Goal: Transaction & Acquisition: Obtain resource

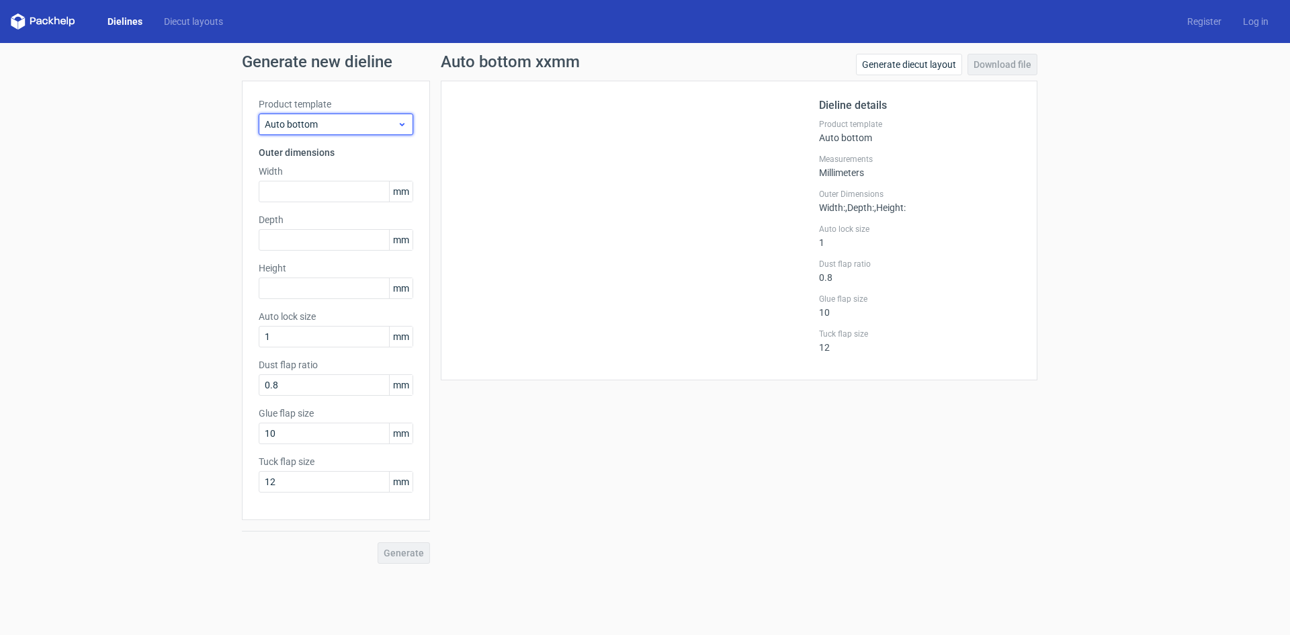
click at [404, 119] on icon at bounding box center [402, 124] width 10 height 11
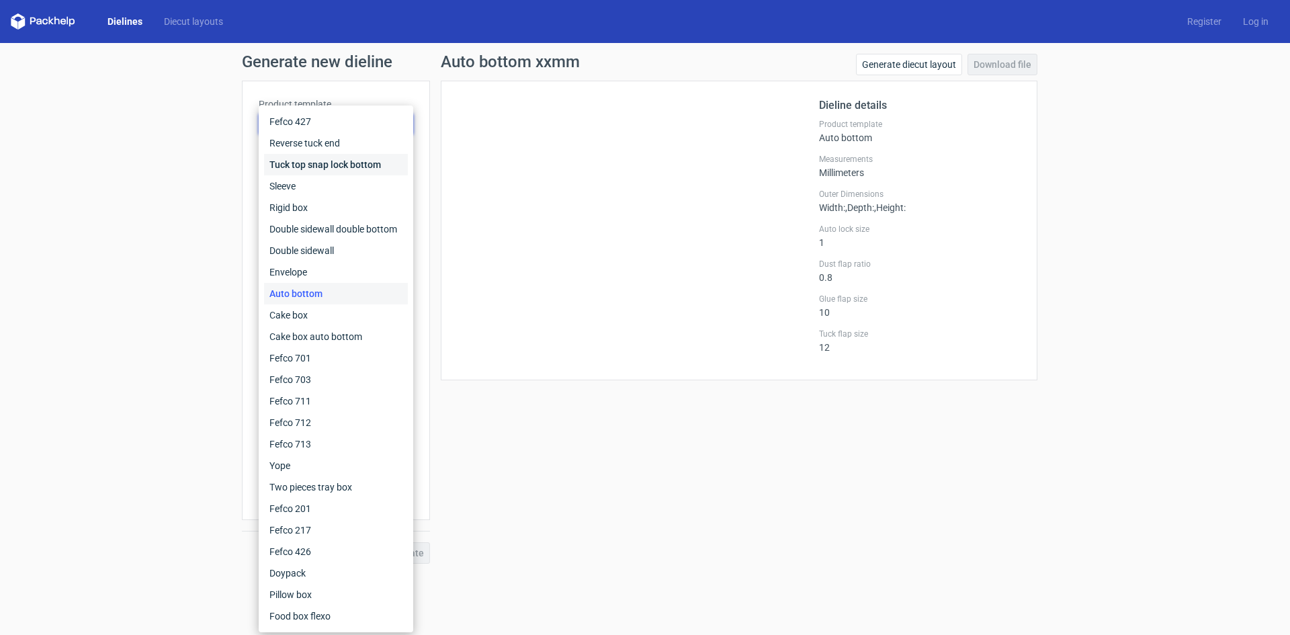
click at [337, 159] on div "Tuck top snap lock bottom" at bounding box center [336, 164] width 144 height 21
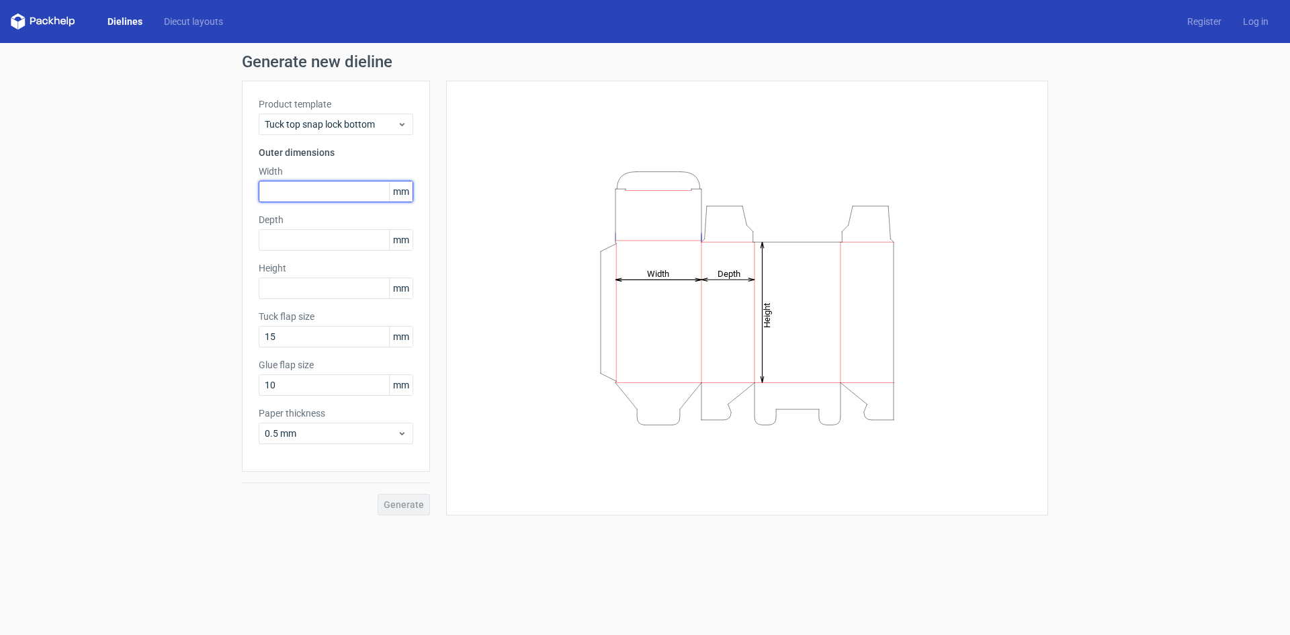
click at [277, 193] on input "text" at bounding box center [336, 191] width 155 height 21
type input "65"
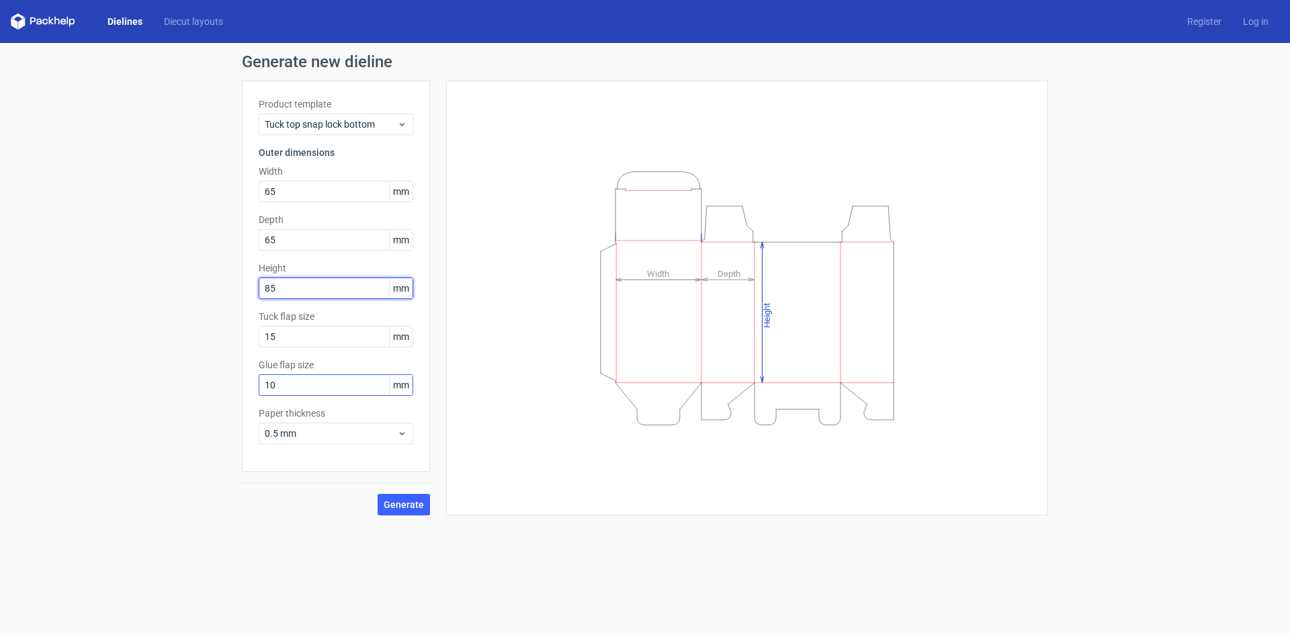
type input "85"
drag, startPoint x: 290, startPoint y: 382, endPoint x: 252, endPoint y: 382, distance: 38.3
click at [257, 382] on div "Product template Tuck top snap lock bottom Outer dimensions Width 65 mm Depth 6…" at bounding box center [336, 276] width 188 height 391
type input "15"
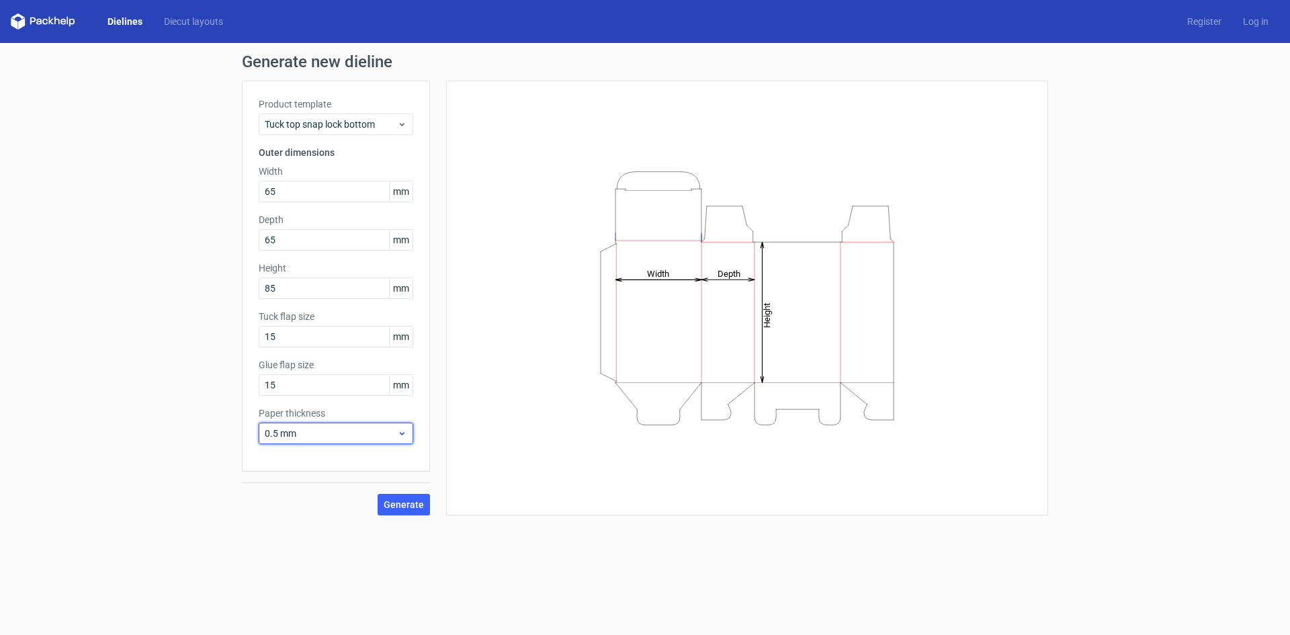
click at [410, 428] on div "0.5 mm" at bounding box center [336, 433] width 155 height 21
click at [286, 458] on div "0.4 mm" at bounding box center [336, 462] width 144 height 21
click at [402, 502] on span "Generate" at bounding box center [404, 504] width 40 height 9
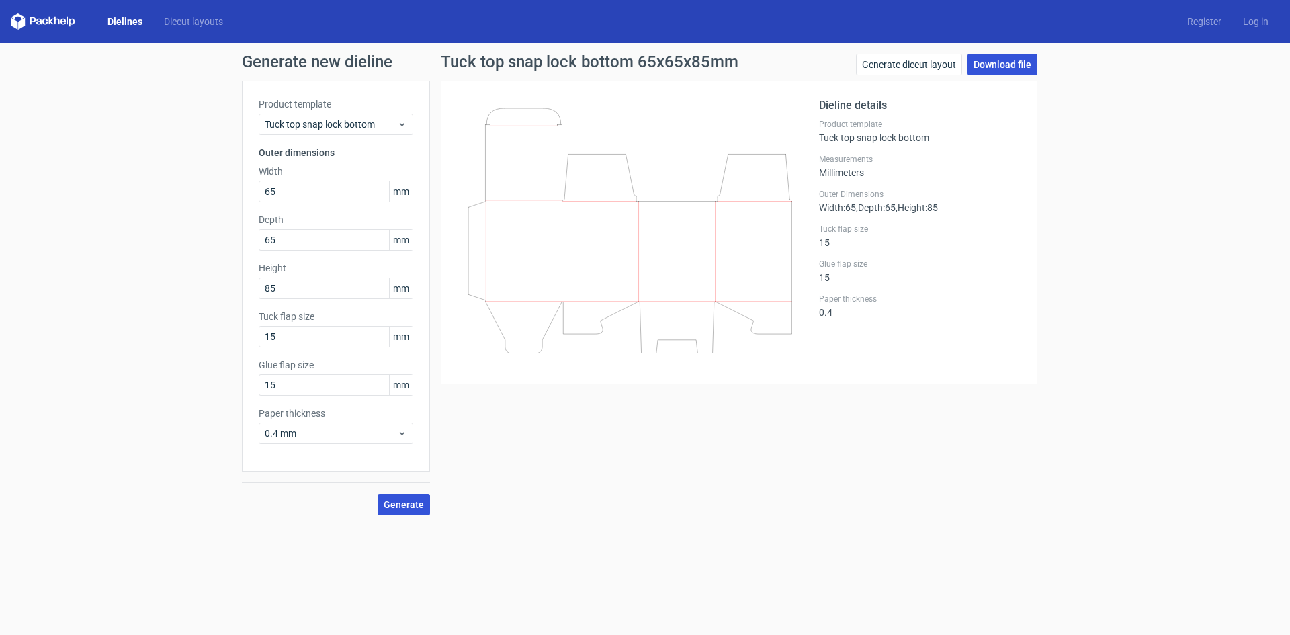
click at [1000, 60] on link "Download file" at bounding box center [1002, 64] width 70 height 21
click at [394, 502] on span "Generate" at bounding box center [404, 504] width 40 height 9
click at [1000, 59] on link "Download file" at bounding box center [1002, 64] width 70 height 21
click at [400, 502] on span "Generate" at bounding box center [404, 504] width 40 height 9
click at [933, 59] on link "Generate diecut layout" at bounding box center [909, 64] width 106 height 21
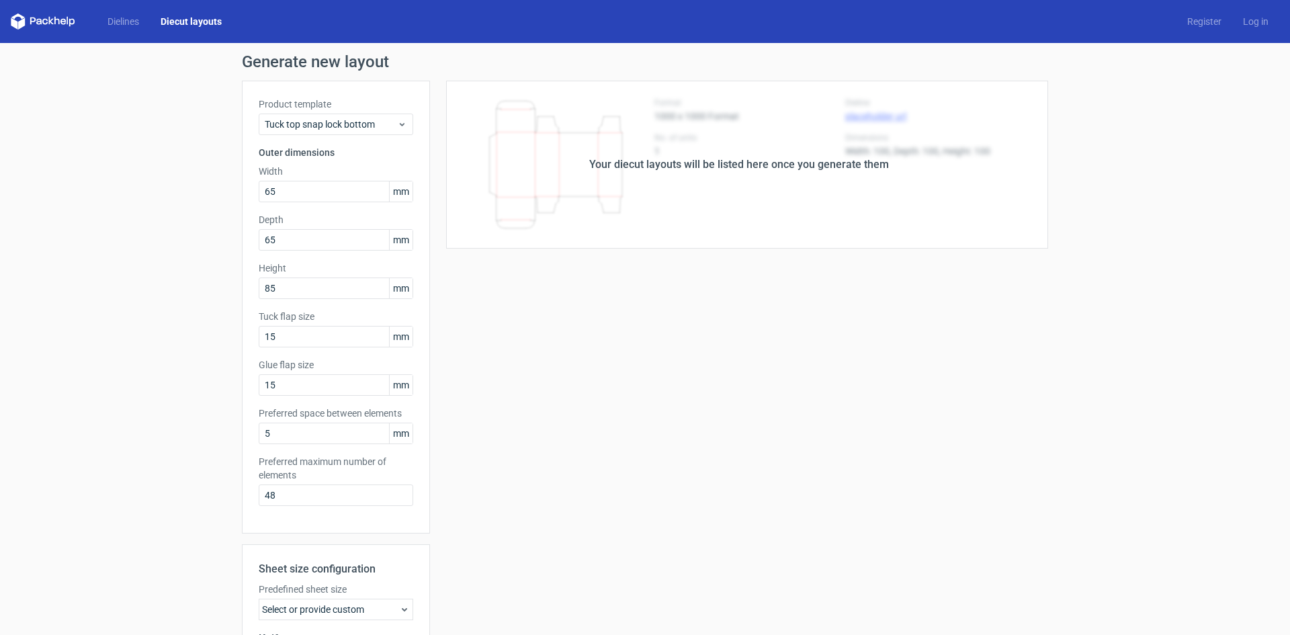
click at [764, 292] on div "Your diecut layouts will be listed here once you generate them Height Depth Wid…" at bounding box center [739, 445] width 618 height 729
click at [123, 19] on link "Dielines" at bounding box center [123, 21] width 53 height 13
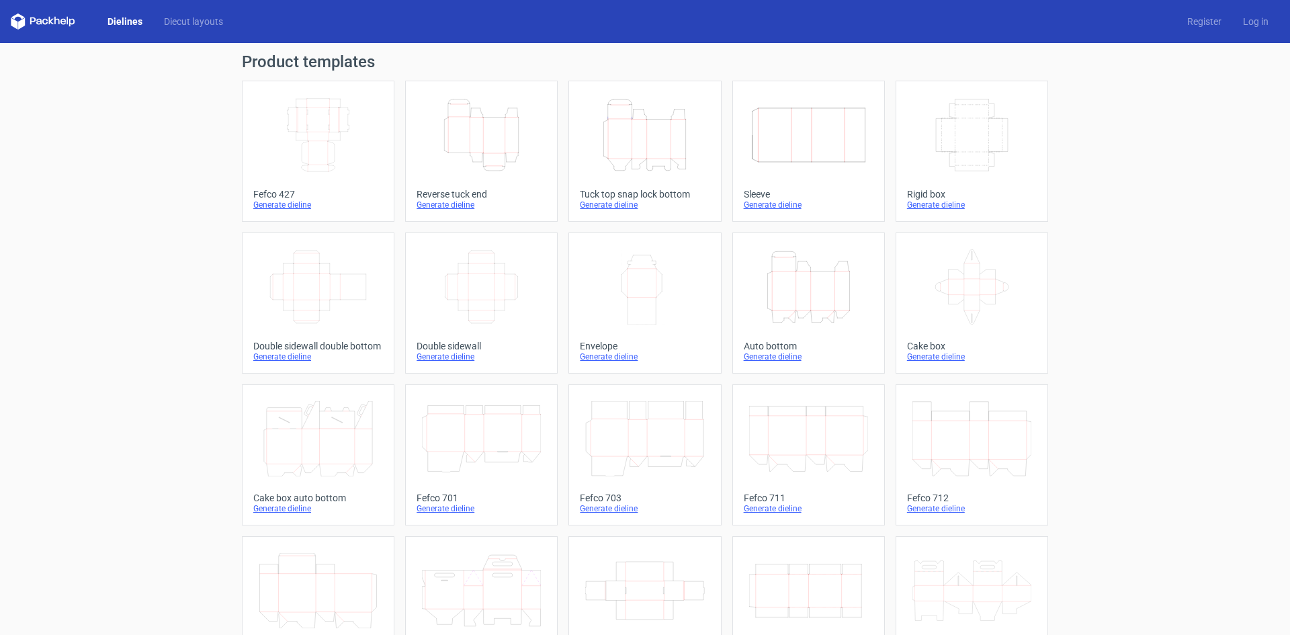
click at [655, 168] on icon "Height Depth Width" at bounding box center [644, 134] width 119 height 75
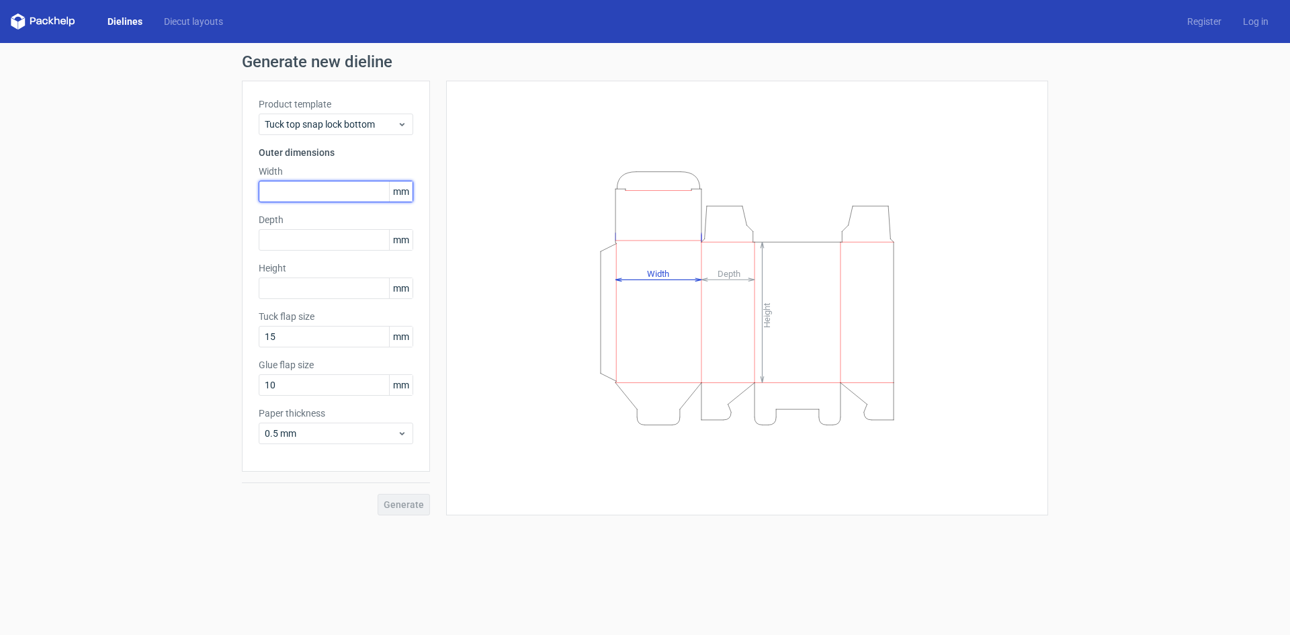
click at [284, 193] on input "text" at bounding box center [336, 191] width 155 height 21
type input "65"
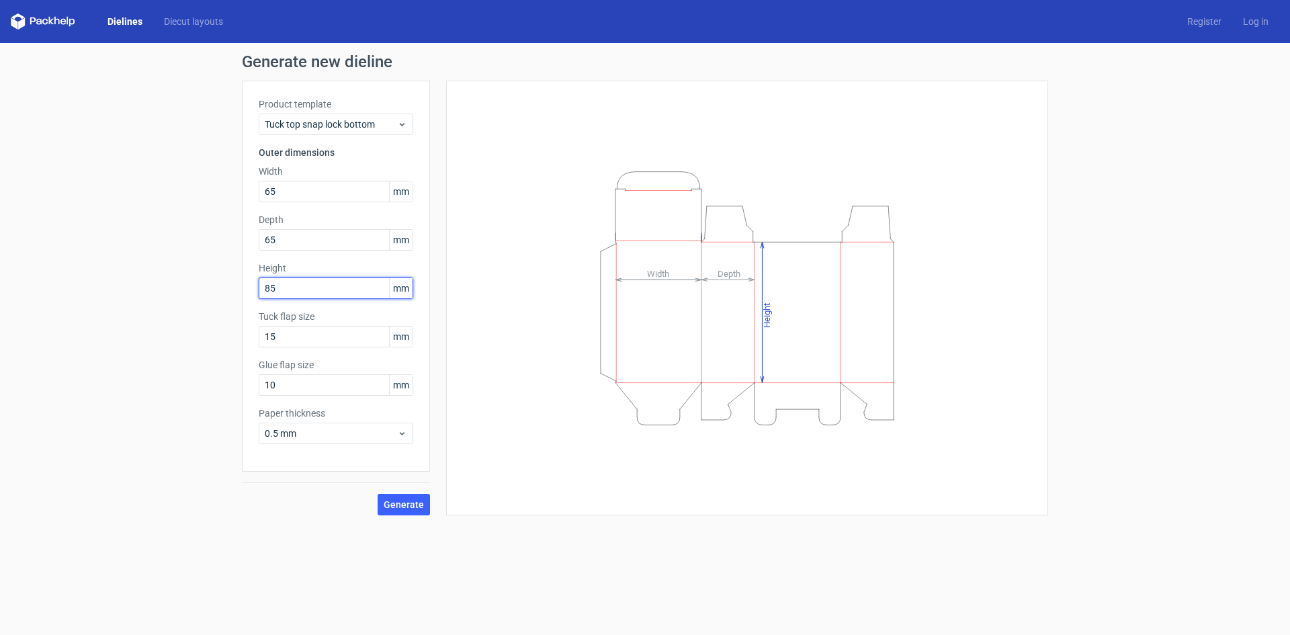
type input "85"
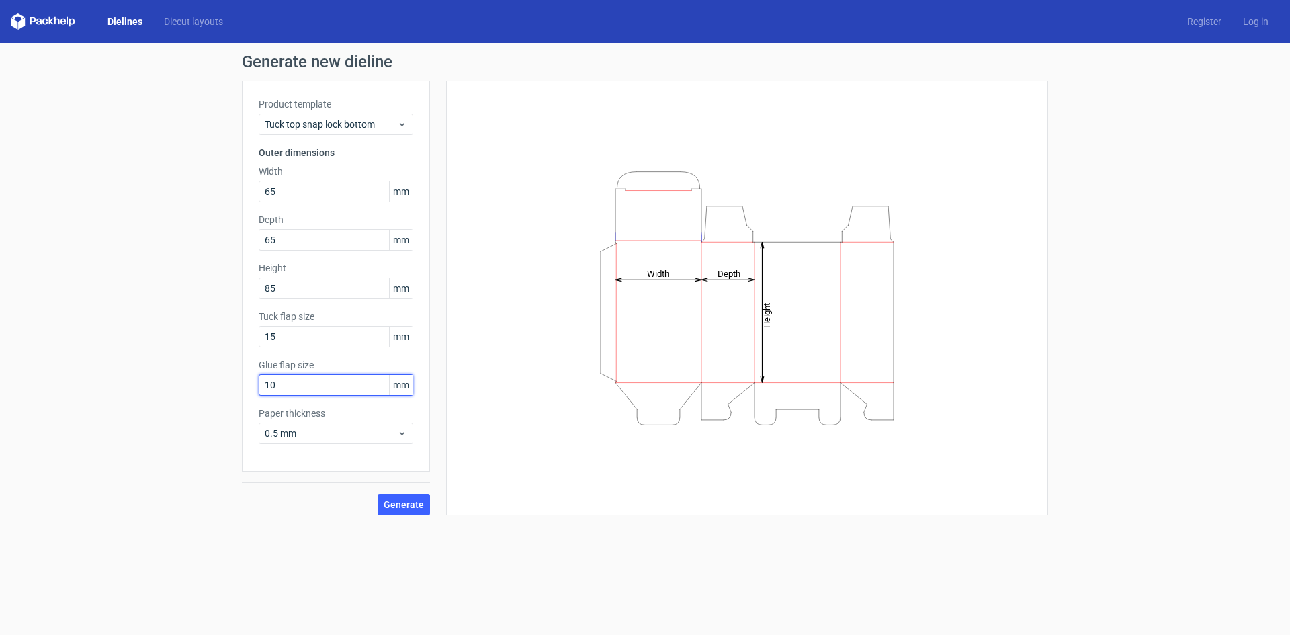
drag, startPoint x: 251, startPoint y: 383, endPoint x: 236, endPoint y: 383, distance: 14.8
click at [236, 383] on div "Generate new dieline Product template Tuck top snap lock bottom Outer dimension…" at bounding box center [645, 284] width 1290 height 483
type input "15"
click at [407, 435] on div "0.5 mm" at bounding box center [336, 433] width 155 height 21
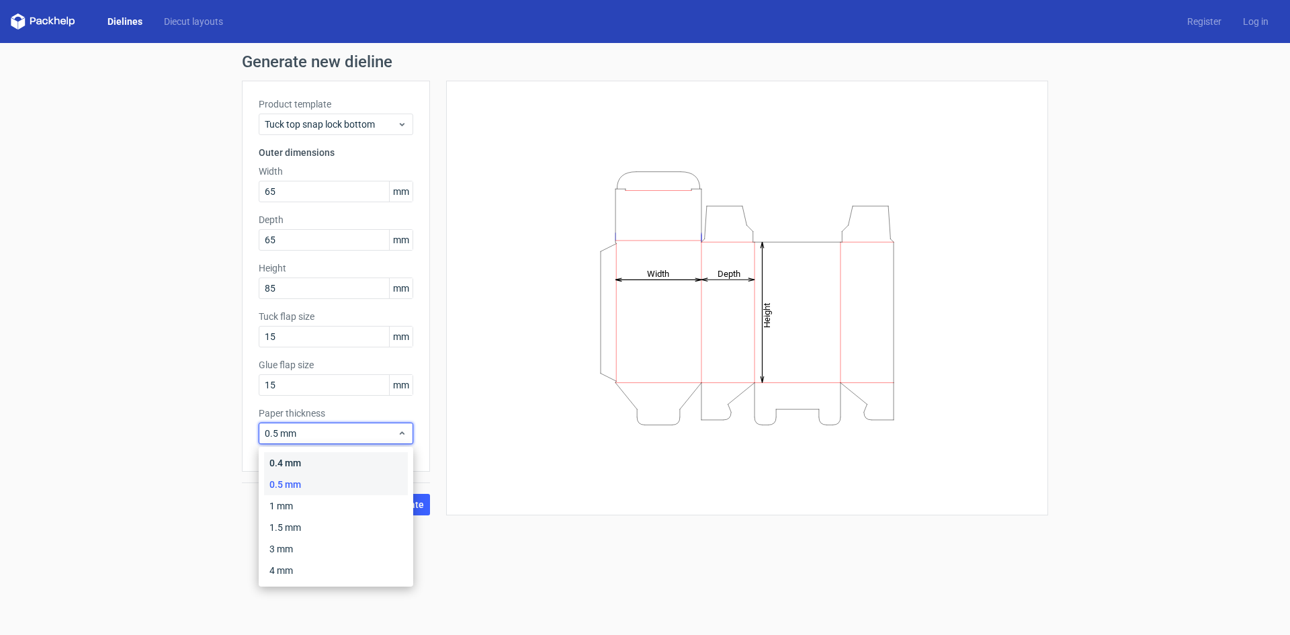
click at [281, 461] on div "0.4 mm" at bounding box center [336, 462] width 144 height 21
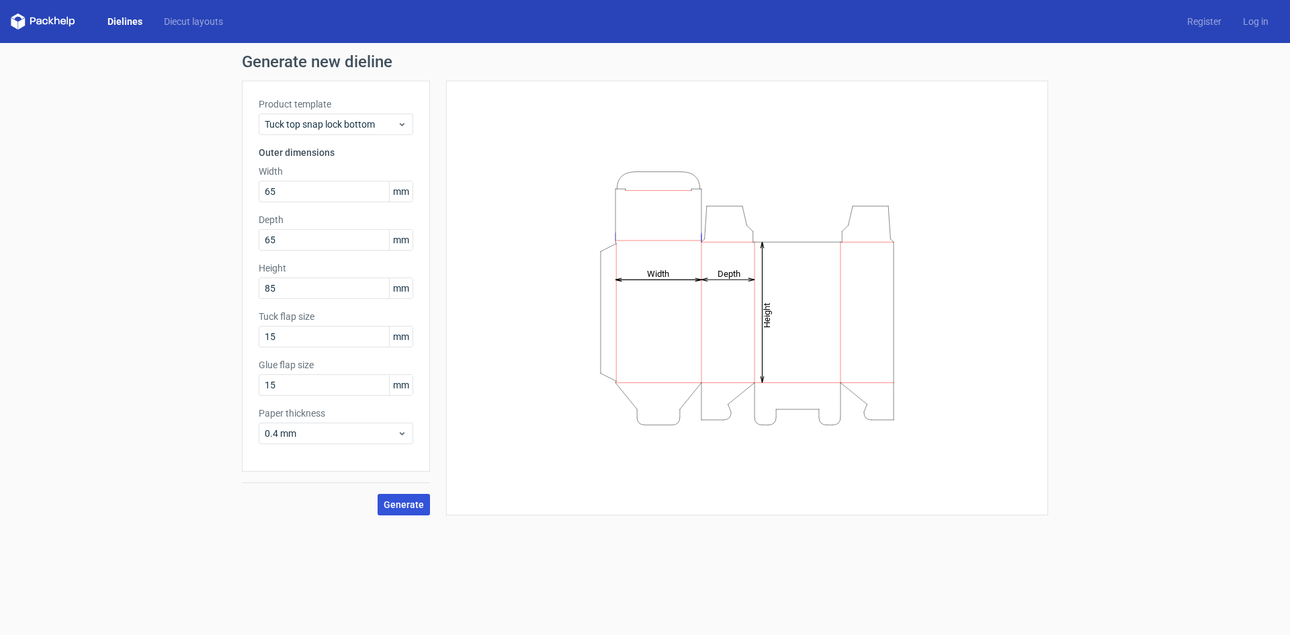
click at [418, 507] on span "Generate" at bounding box center [404, 504] width 40 height 9
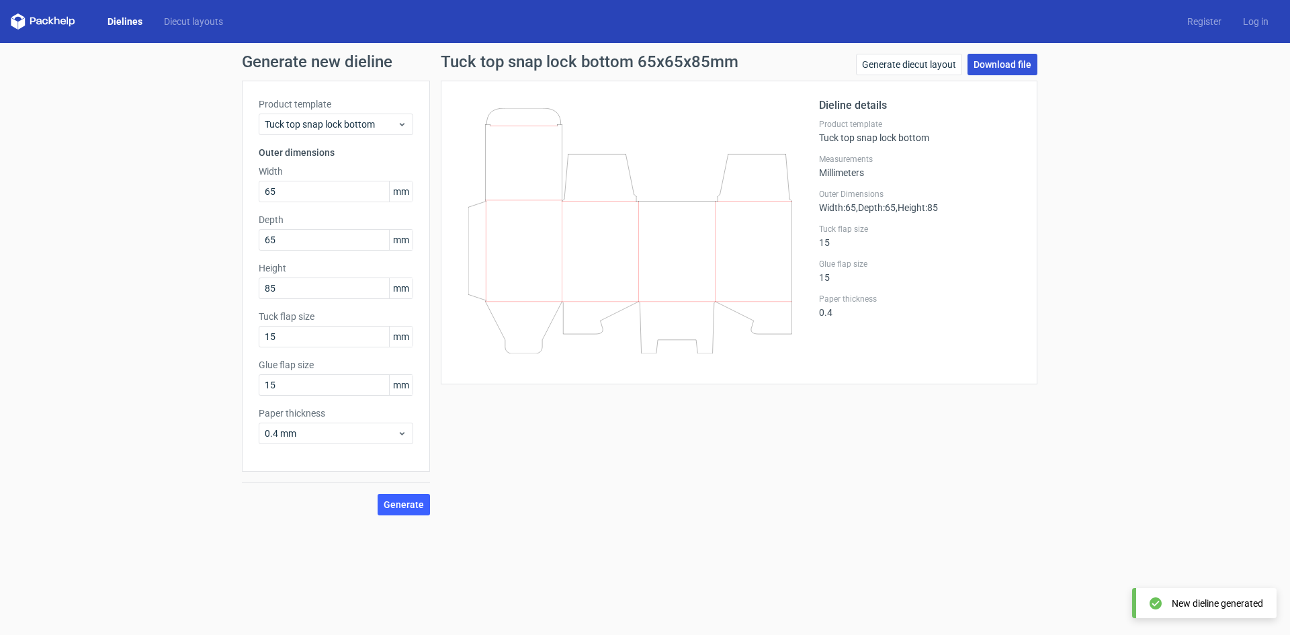
click at [998, 63] on link "Download file" at bounding box center [1002, 64] width 70 height 21
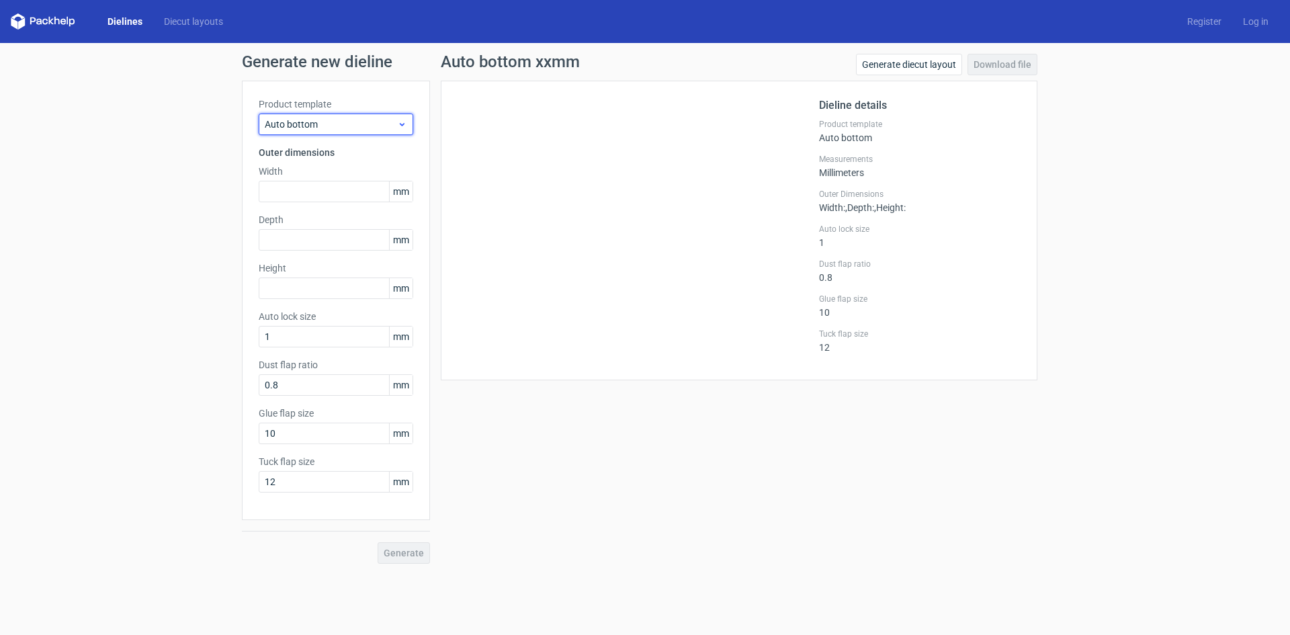
click at [402, 124] on icon at bounding box center [402, 124] width 10 height 11
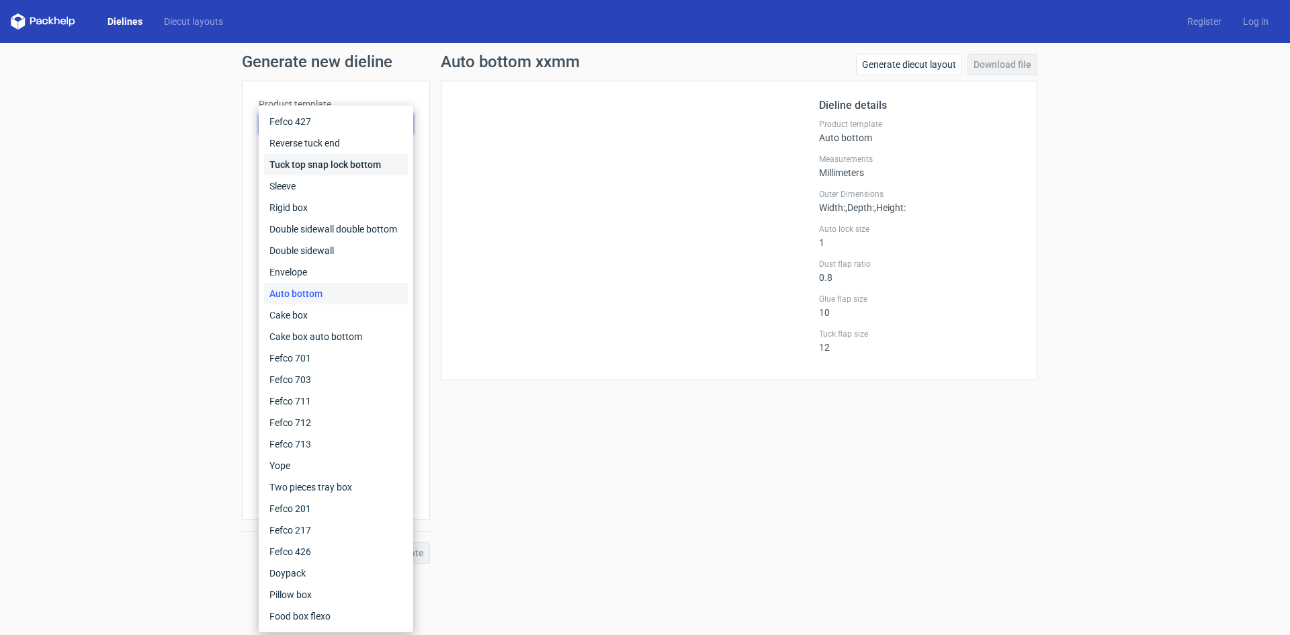
click at [325, 158] on div "Tuck top snap lock bottom" at bounding box center [336, 164] width 144 height 21
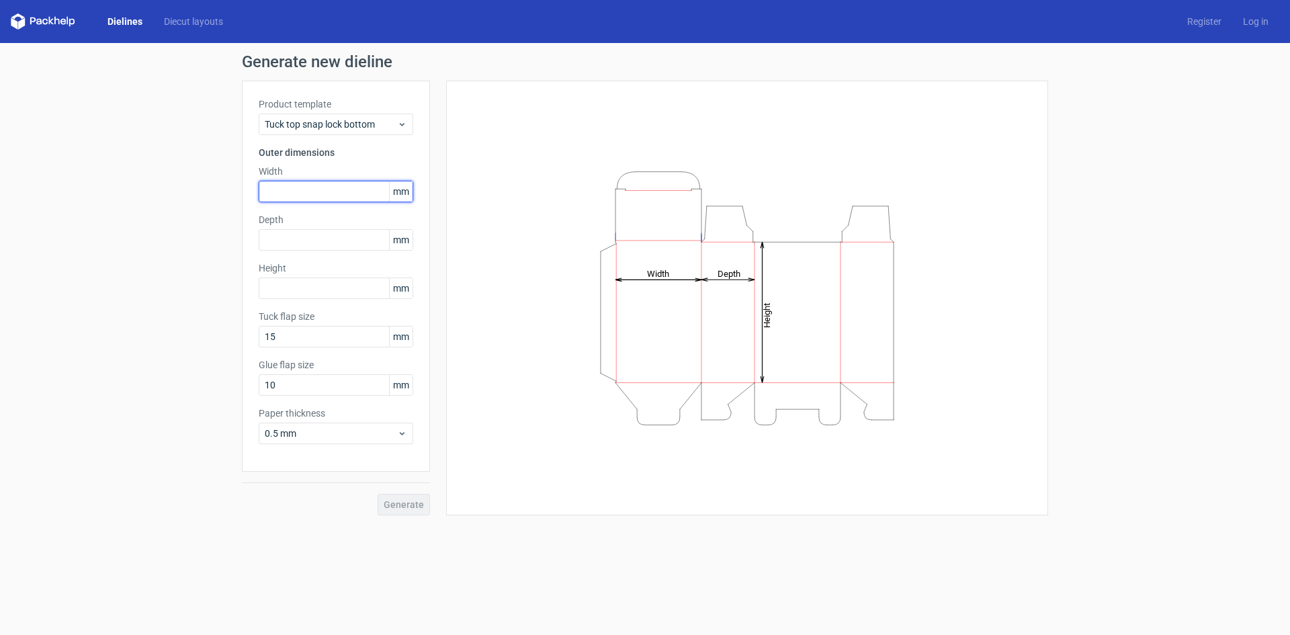
click at [318, 189] on input "text" at bounding box center [336, 191] width 155 height 21
type input "65"
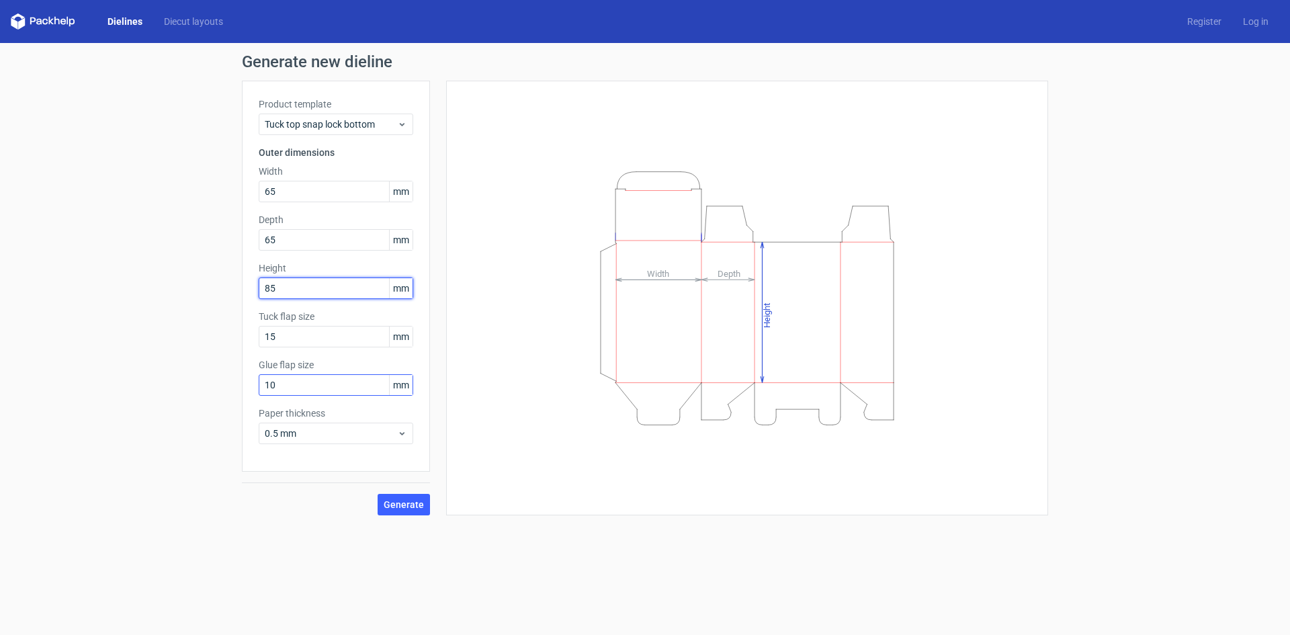
type input "85"
drag, startPoint x: 282, startPoint y: 388, endPoint x: 253, endPoint y: 387, distance: 29.6
click at [253, 387] on div "Product template Tuck top snap lock bottom Outer dimensions Width 65 mm Depth 6…" at bounding box center [336, 276] width 188 height 391
type input "15"
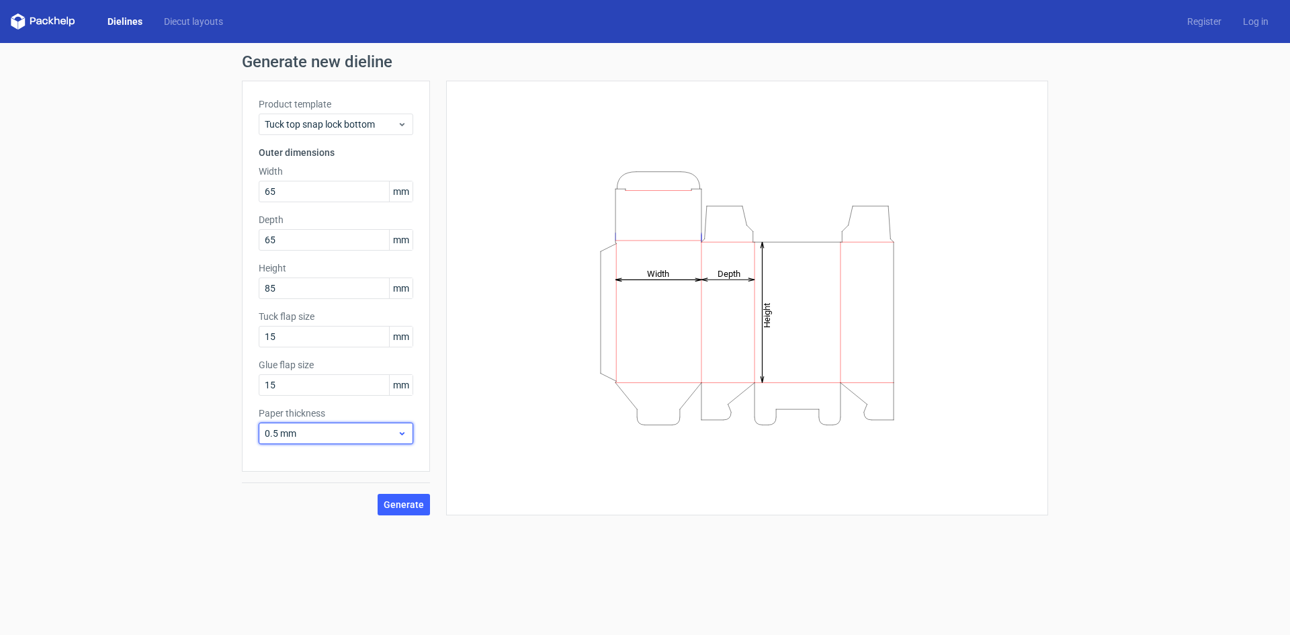
click at [400, 436] on icon at bounding box center [402, 433] width 10 height 11
click at [278, 463] on div "0.4 mm" at bounding box center [336, 462] width 144 height 21
click at [413, 507] on span "Generate" at bounding box center [404, 504] width 40 height 9
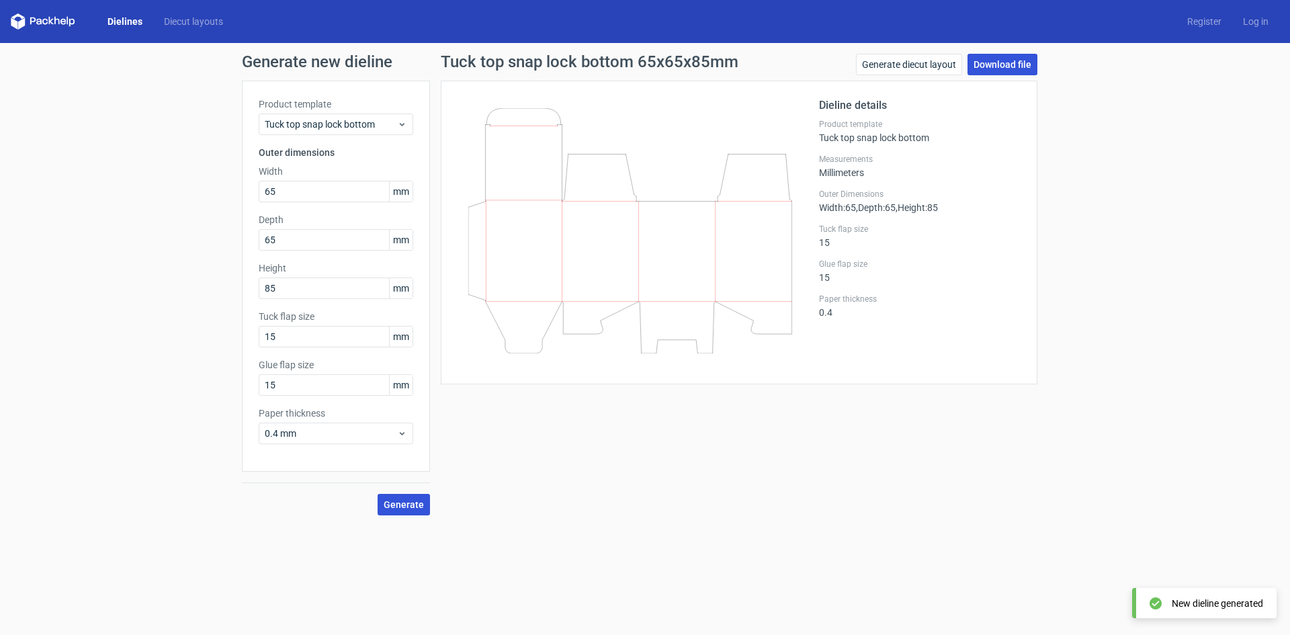
click at [1011, 66] on link "Download file" at bounding box center [1002, 64] width 70 height 21
